Goal: Find specific page/section: Find specific page/section

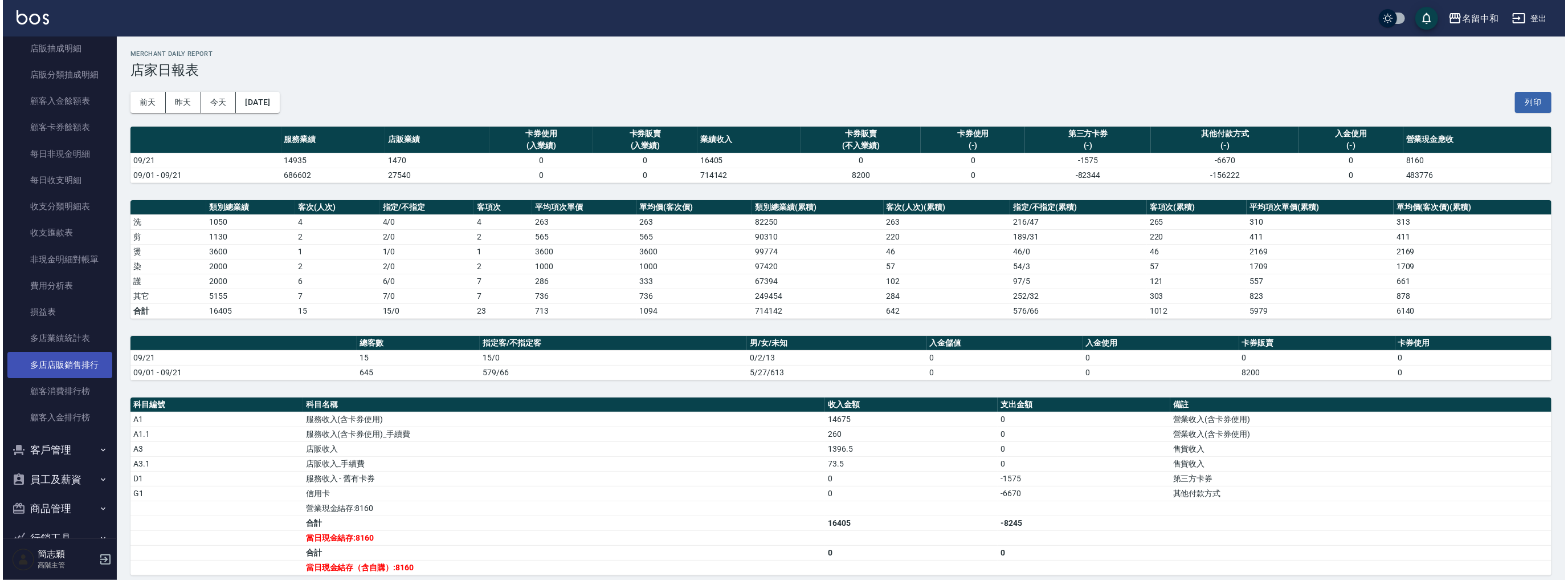
scroll to position [894, 0]
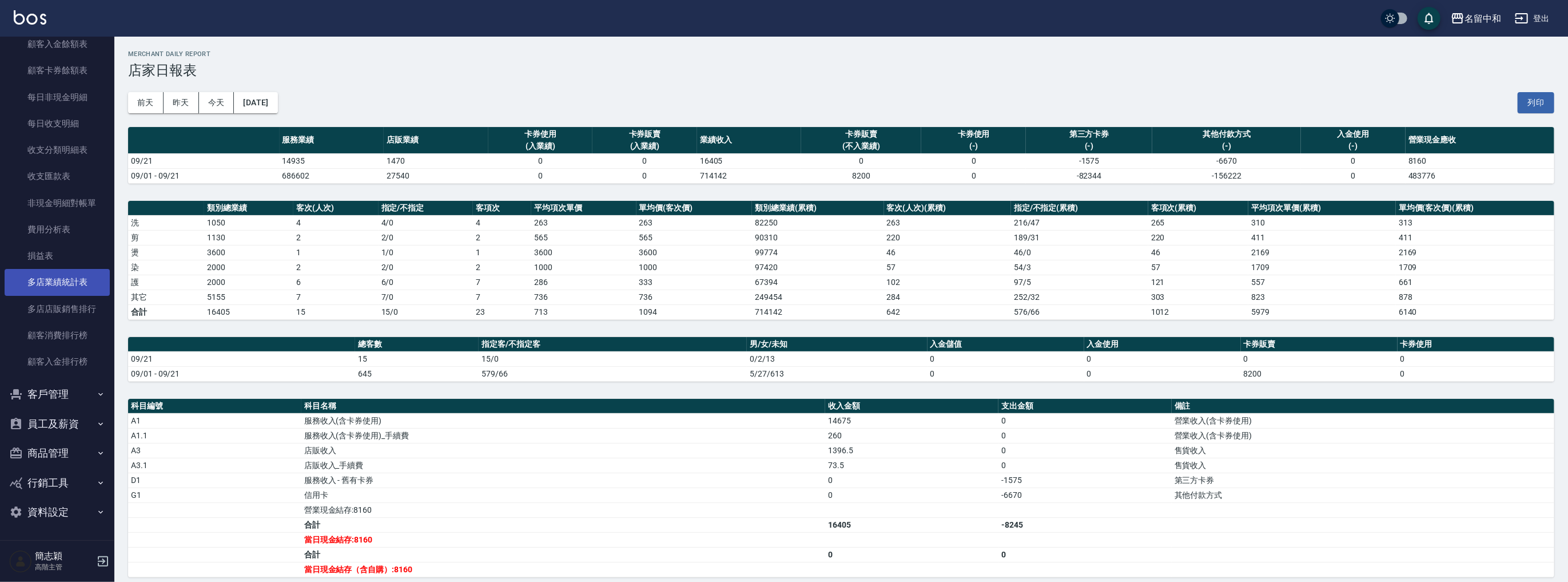
click at [74, 274] on link "多店業績統計表" at bounding box center [57, 282] width 105 height 26
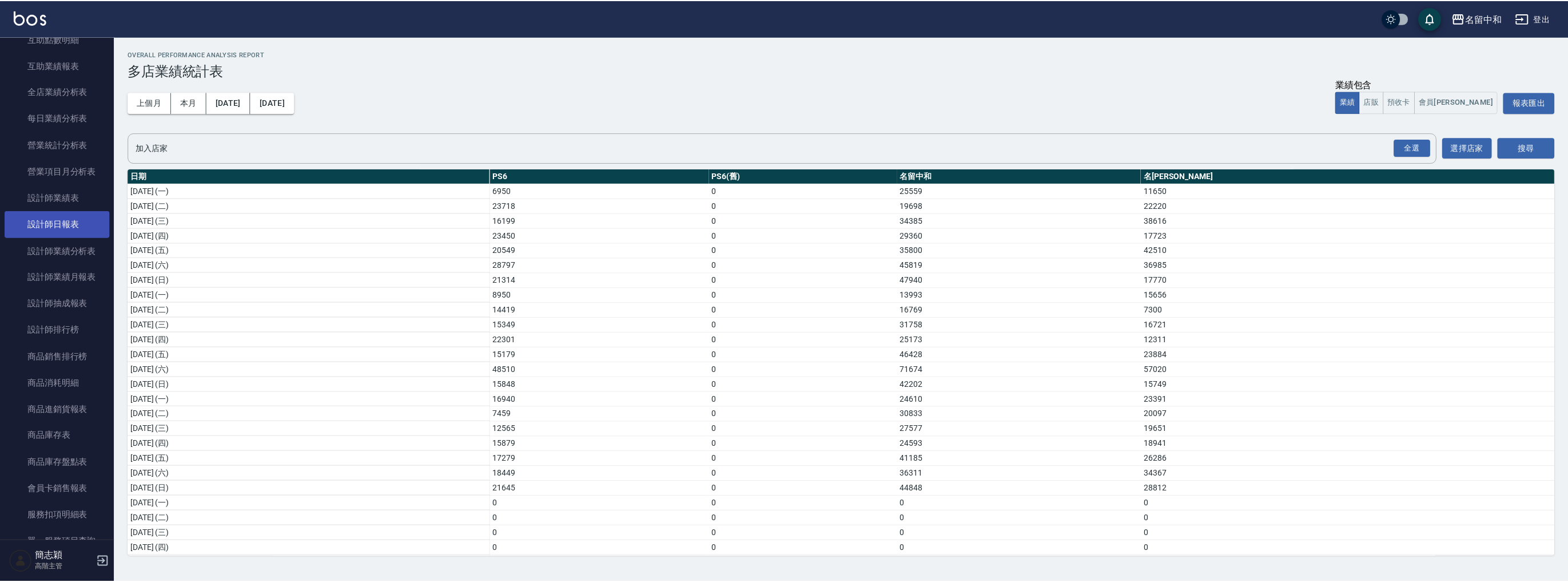
scroll to position [106, 0]
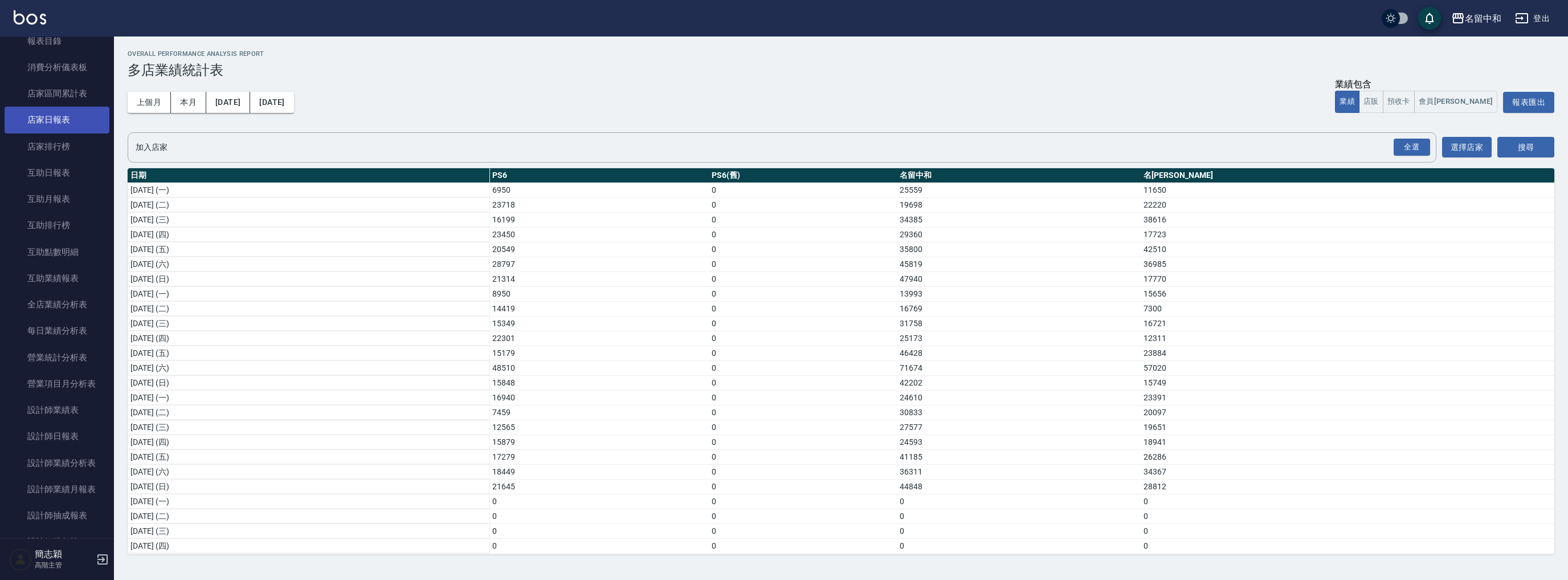
click at [64, 117] on link "店家日報表" at bounding box center [57, 120] width 105 height 26
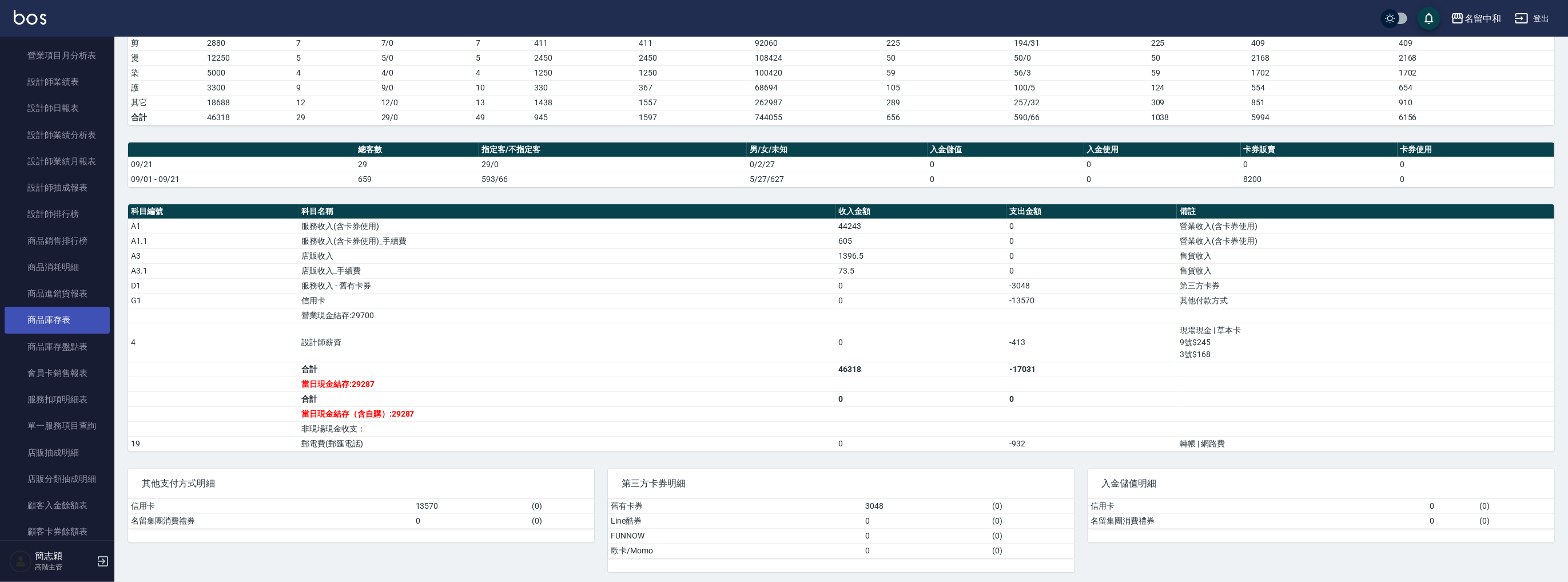
scroll to position [321, 0]
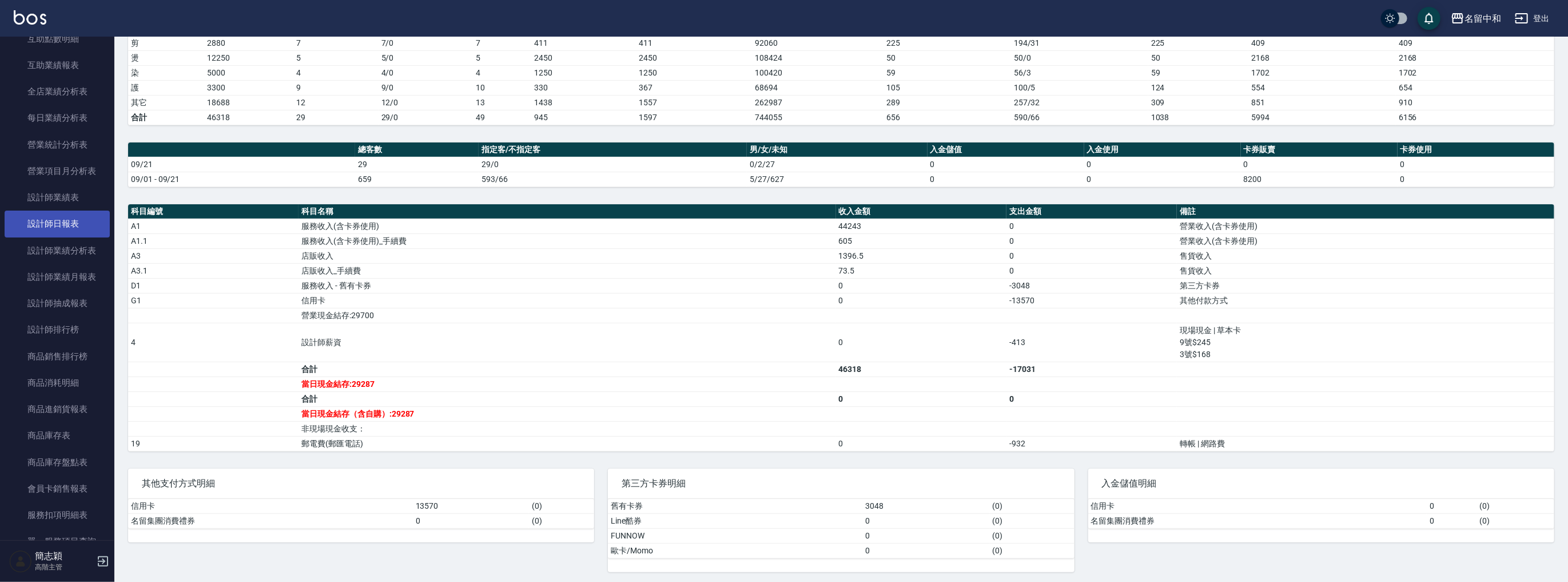
click at [78, 218] on link "設計師日報表" at bounding box center [57, 224] width 105 height 26
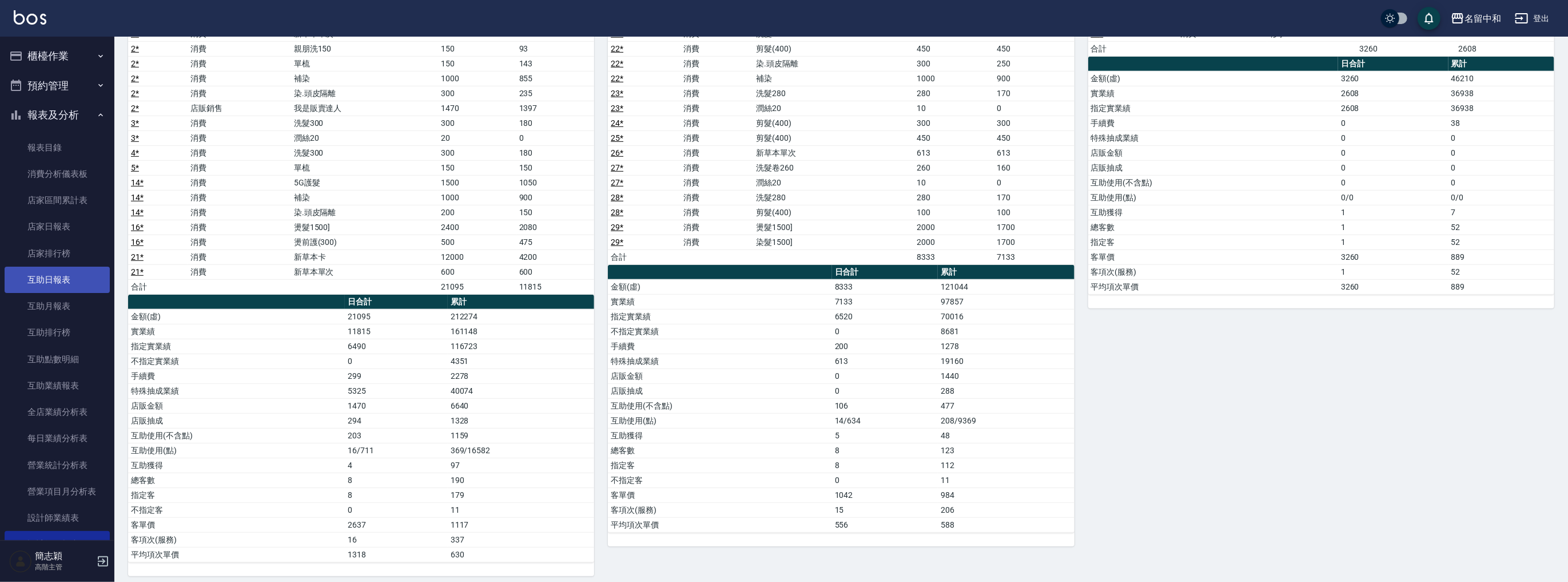
click at [66, 276] on link "互助日報表" at bounding box center [57, 279] width 105 height 26
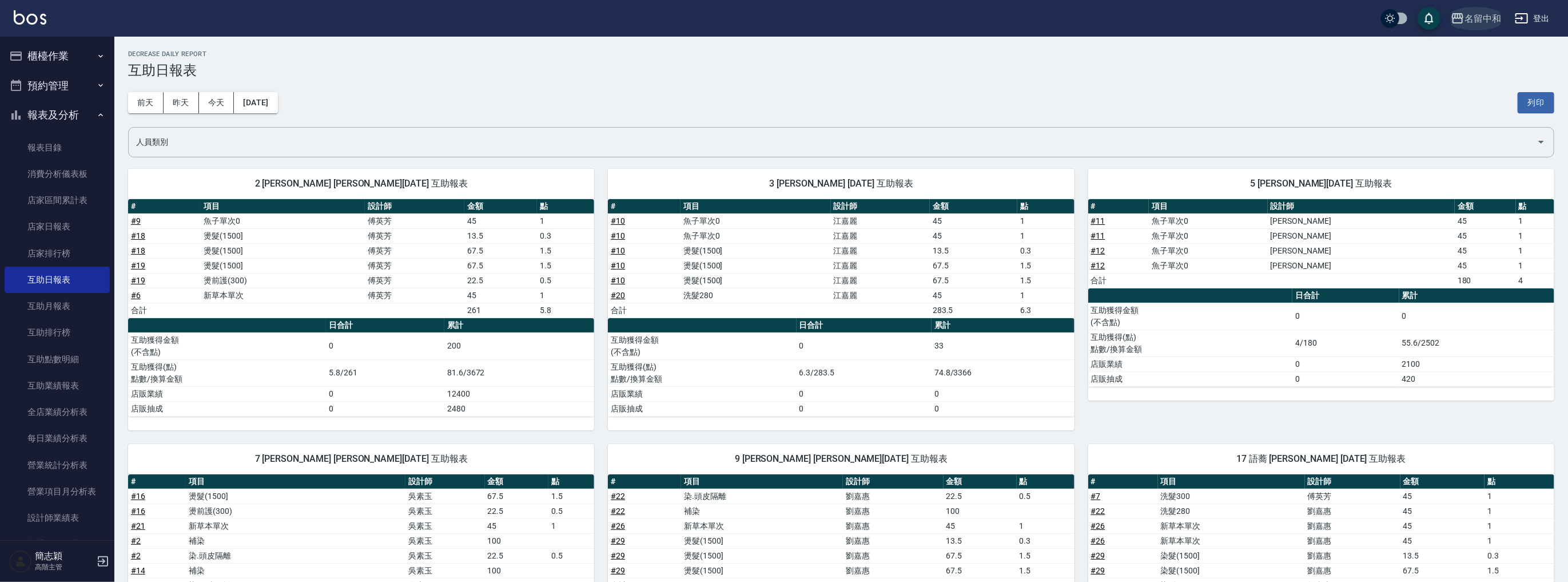
click at [1484, 23] on div "名留中和" at bounding box center [1482, 18] width 37 height 14
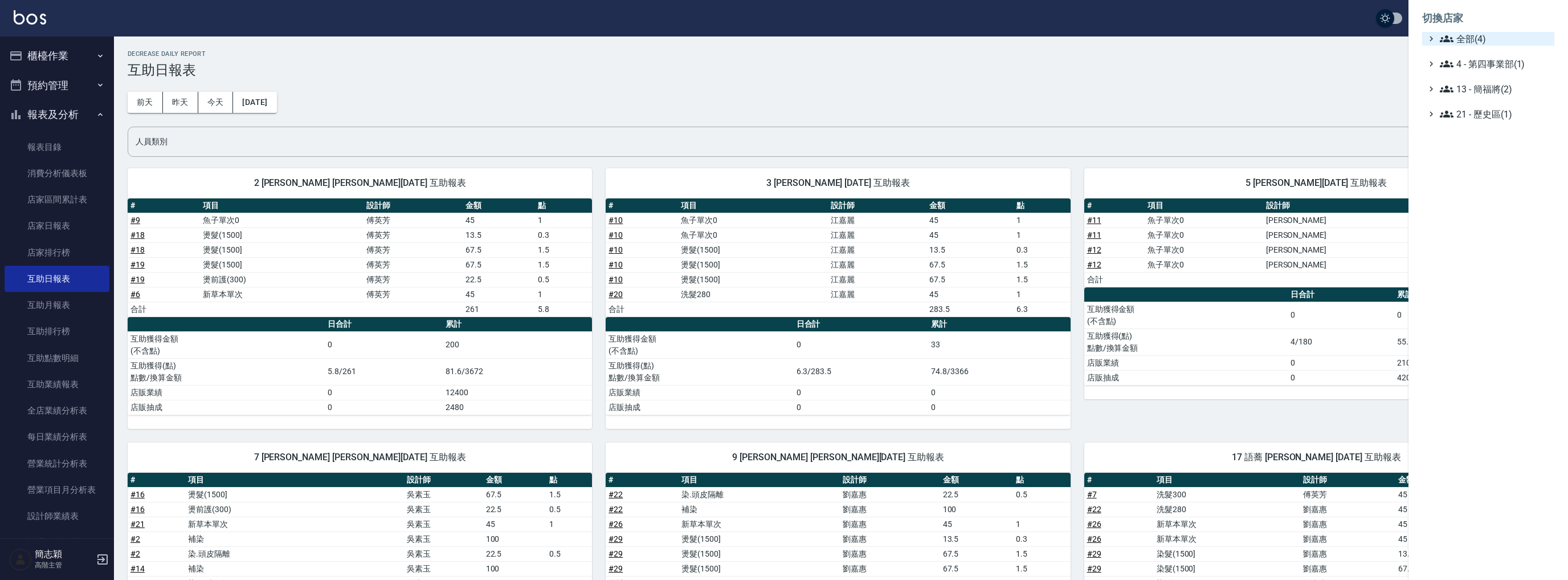
click at [1468, 36] on span "全部(4)" at bounding box center [1494, 38] width 110 height 14
click at [1490, 107] on span "名[PERSON_NAME]" at bounding box center [1493, 111] width 111 height 14
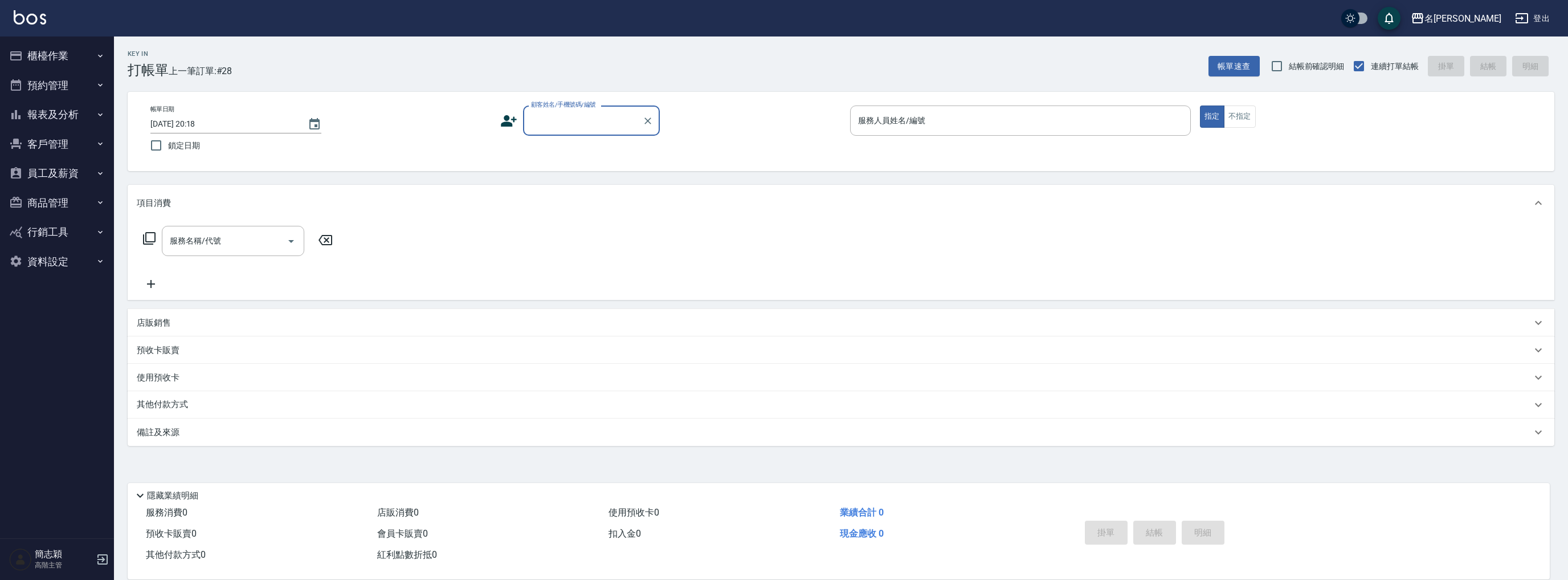
click at [65, 113] on button "報表及分析" at bounding box center [57, 114] width 105 height 30
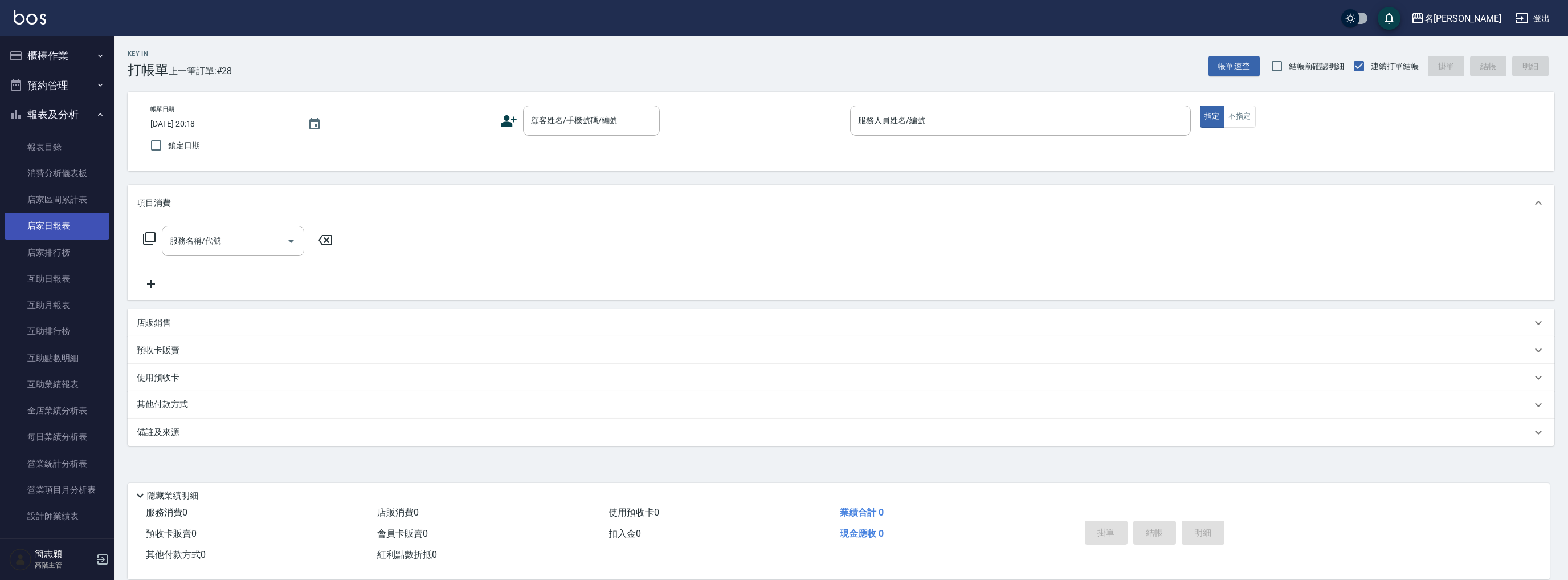
click at [58, 224] on link "店家日報表" at bounding box center [57, 226] width 105 height 26
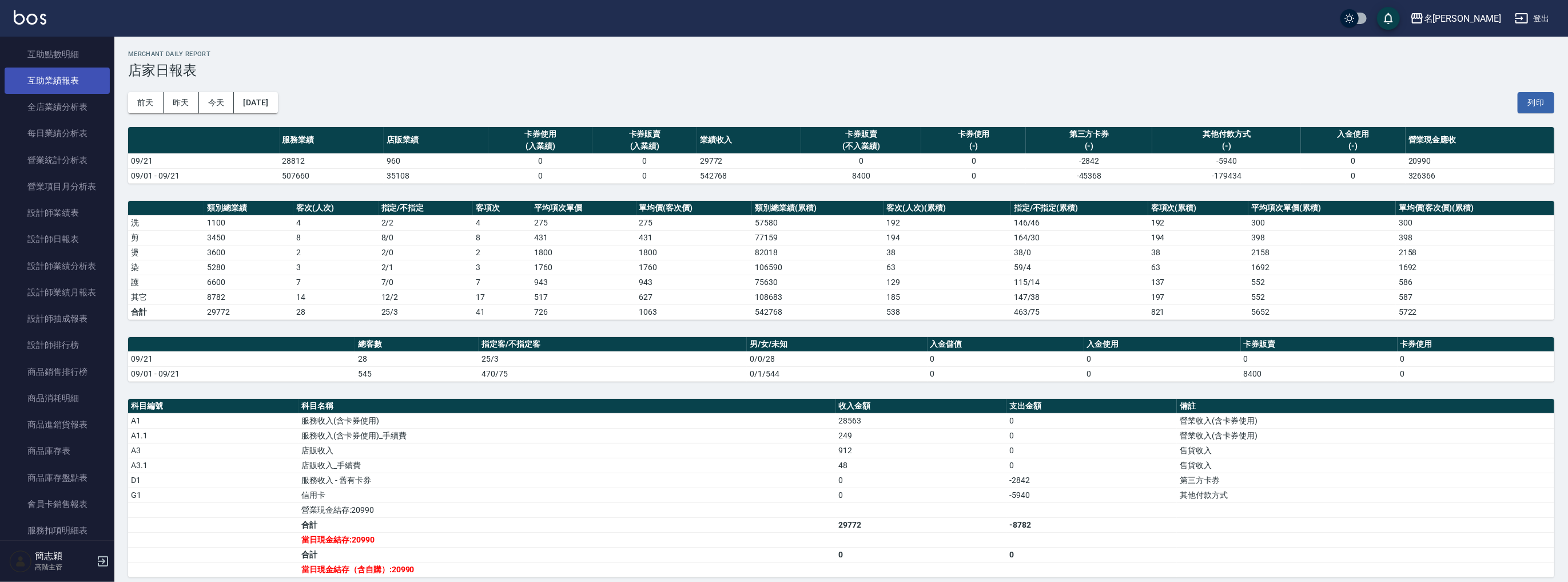
scroll to position [427, 0]
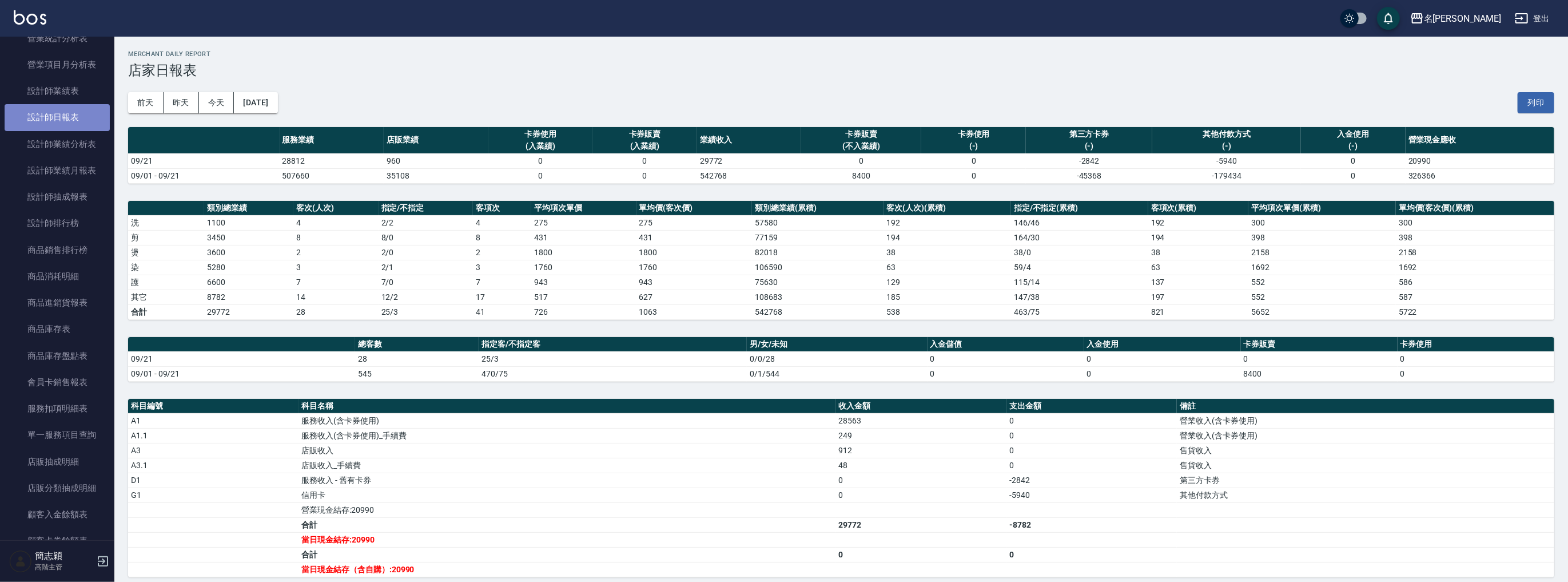
click at [68, 126] on link "設計師日報表" at bounding box center [57, 118] width 105 height 26
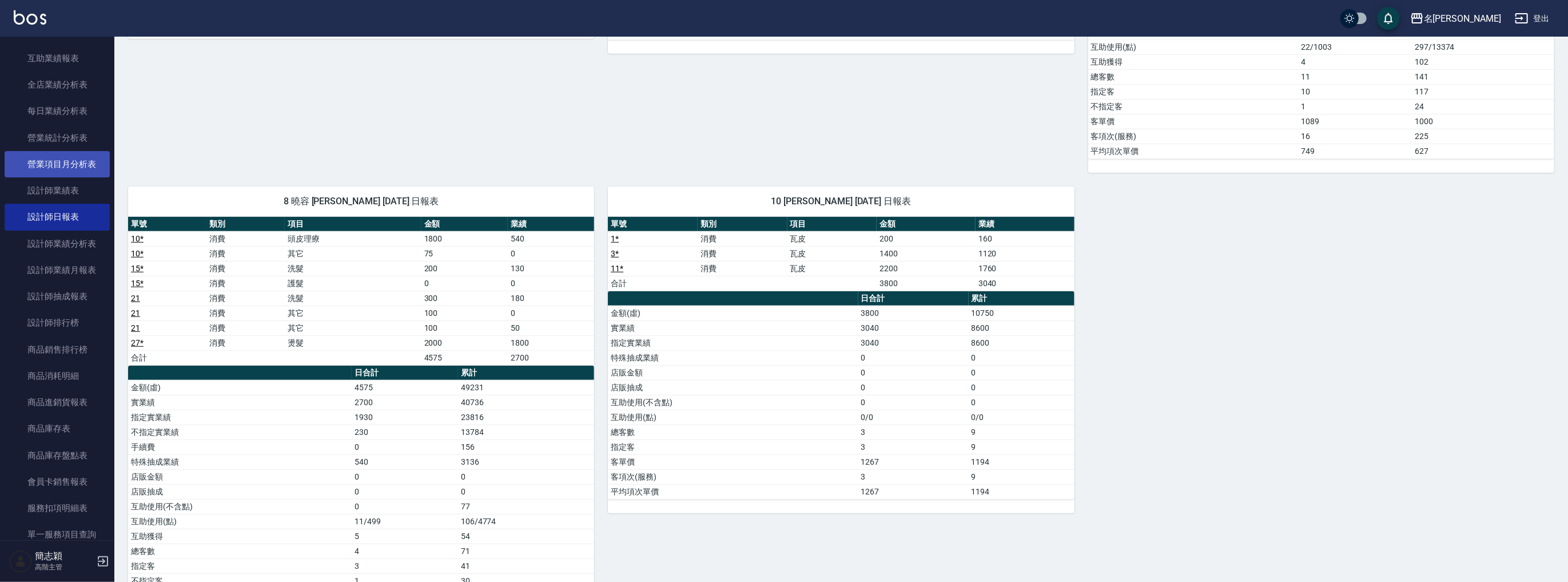
scroll to position [213, 0]
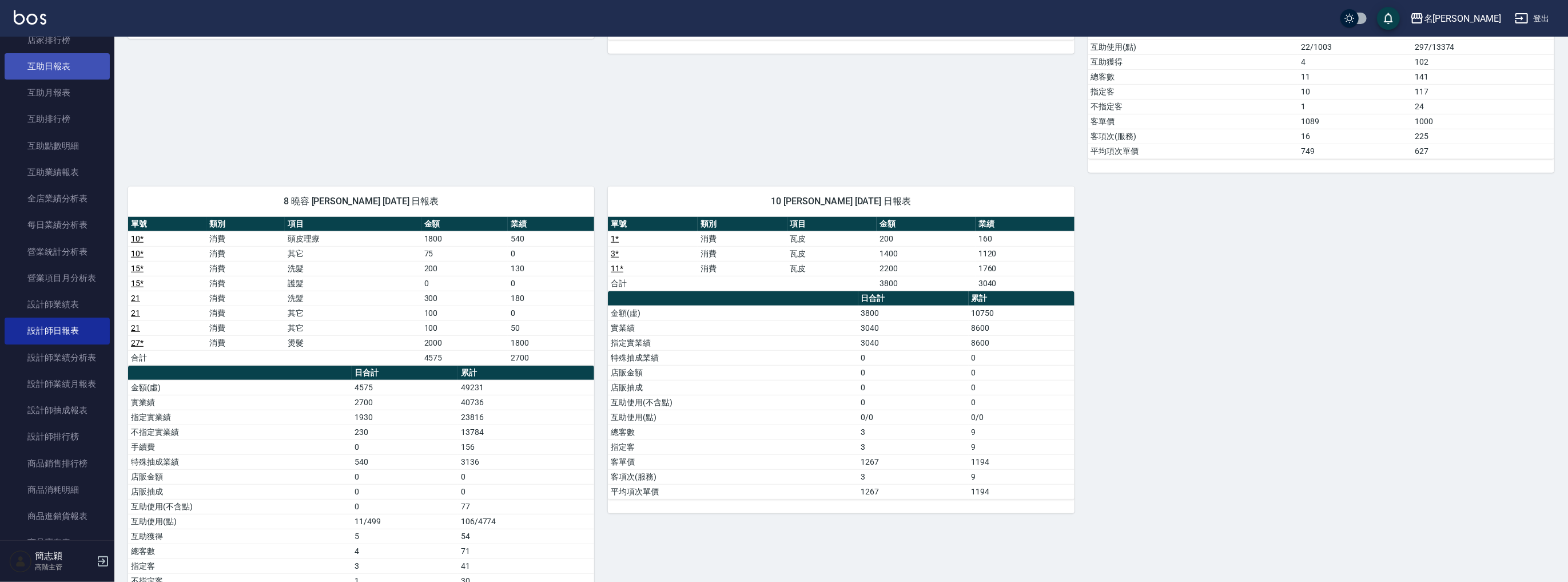
click at [65, 70] on link "互助日報表" at bounding box center [57, 67] width 105 height 26
